Goal: Task Accomplishment & Management: Manage account settings

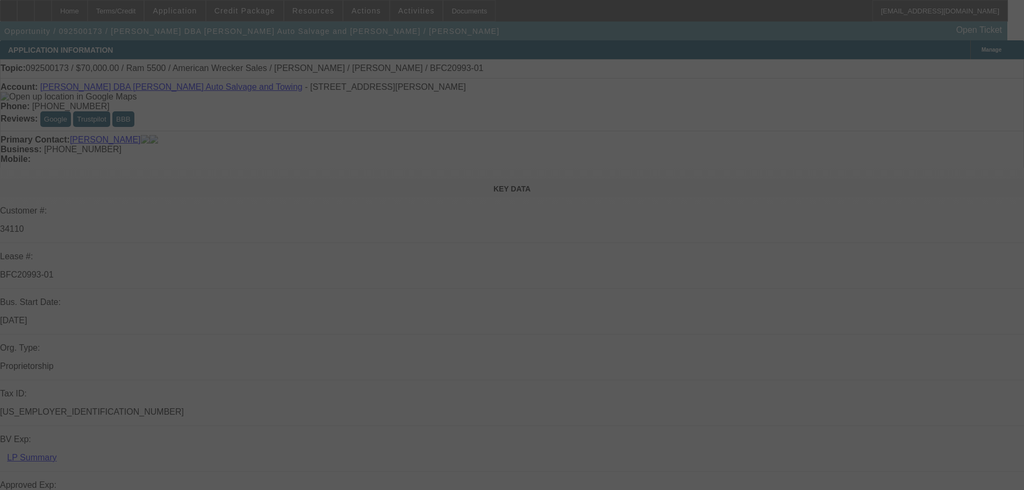
select select "0"
select select "2"
select select "0"
select select "6"
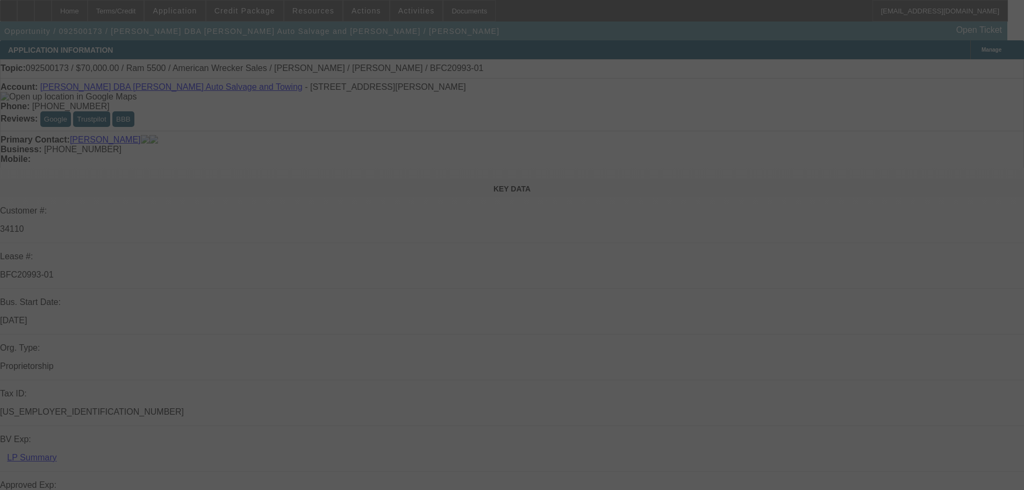
select select "0"
select select "2"
select select "0"
select select "2"
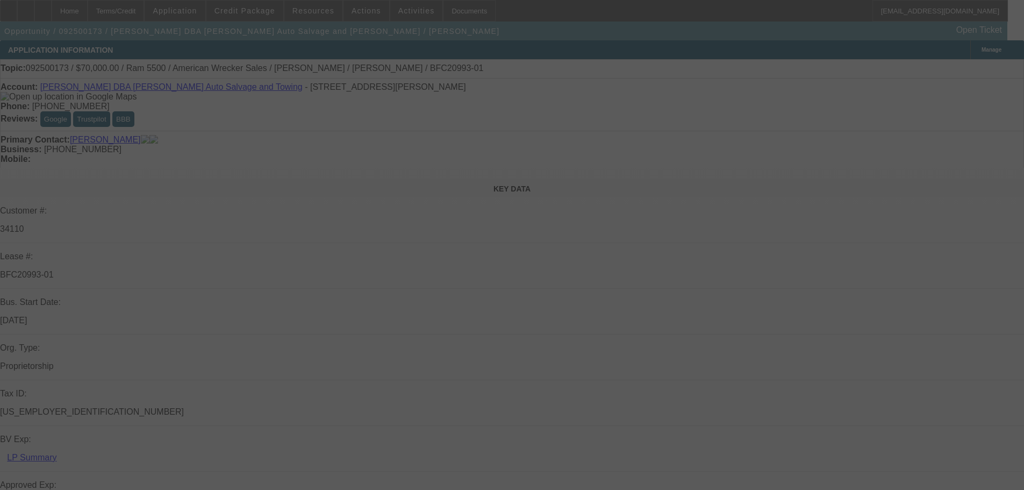
select select "0"
select select "2"
select select "0"
select select "6"
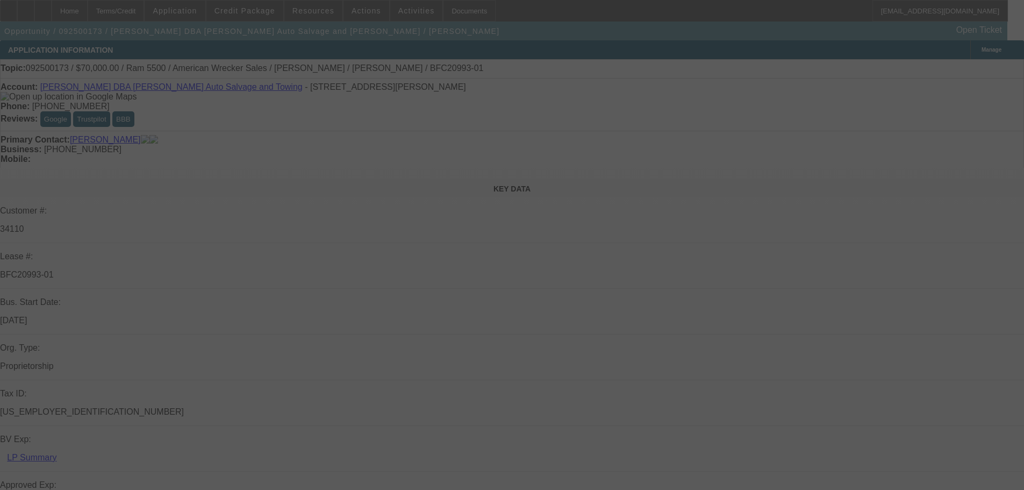
select select "0"
select select "2"
select select "0"
select select "6"
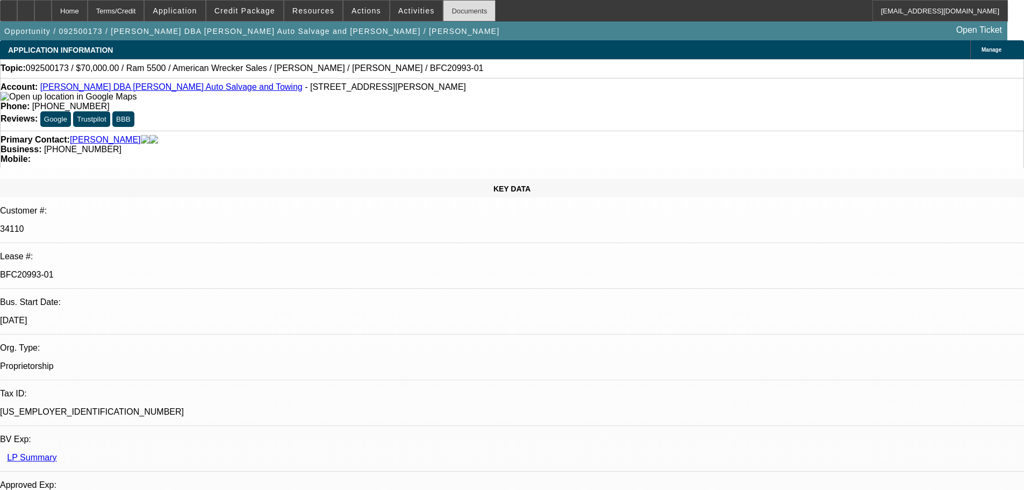
click at [466, 2] on div "Documents" at bounding box center [469, 11] width 53 height 22
